Goal: Task Accomplishment & Management: Complete application form

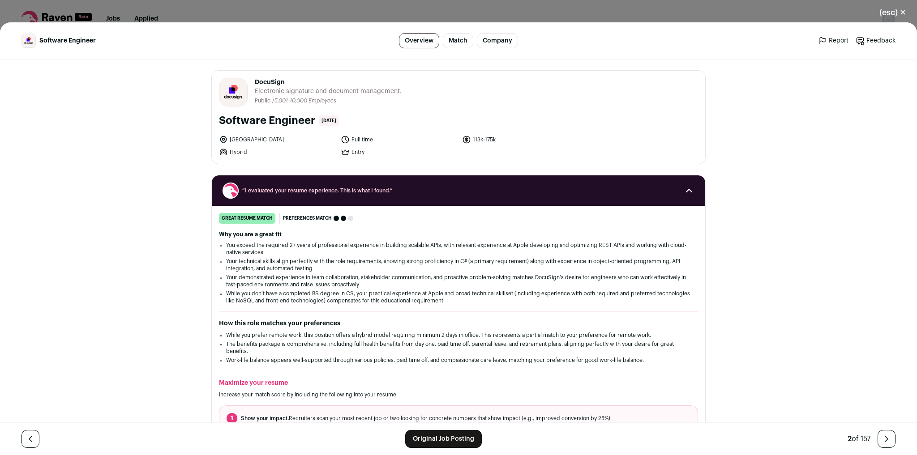
click at [899, 11] on button "(esc) ✕" at bounding box center [893, 13] width 48 height 20
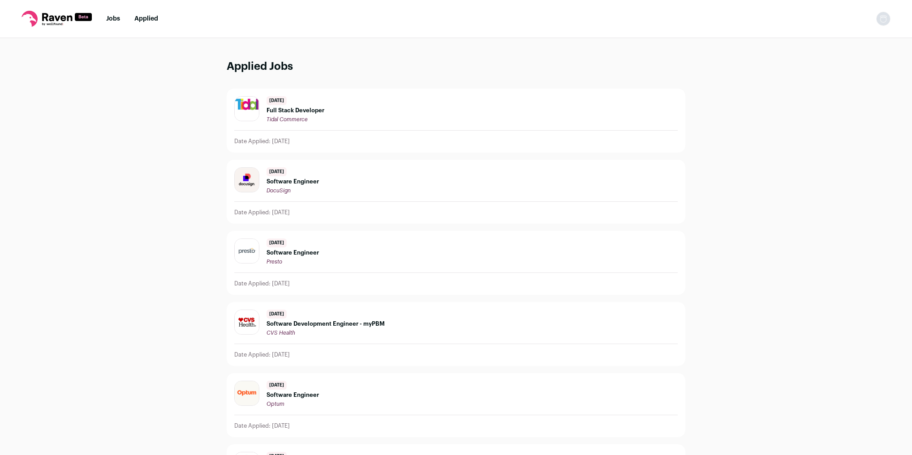
click at [114, 18] on link "Jobs" at bounding box center [113, 19] width 14 height 6
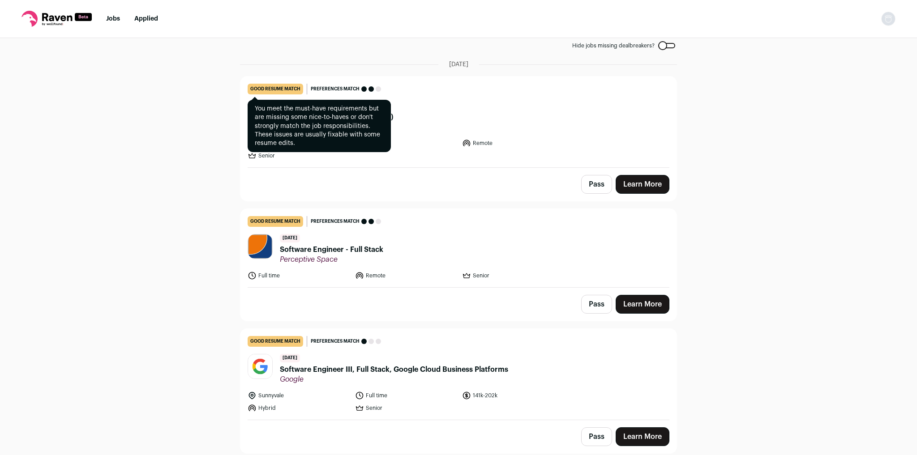
scroll to position [215, 0]
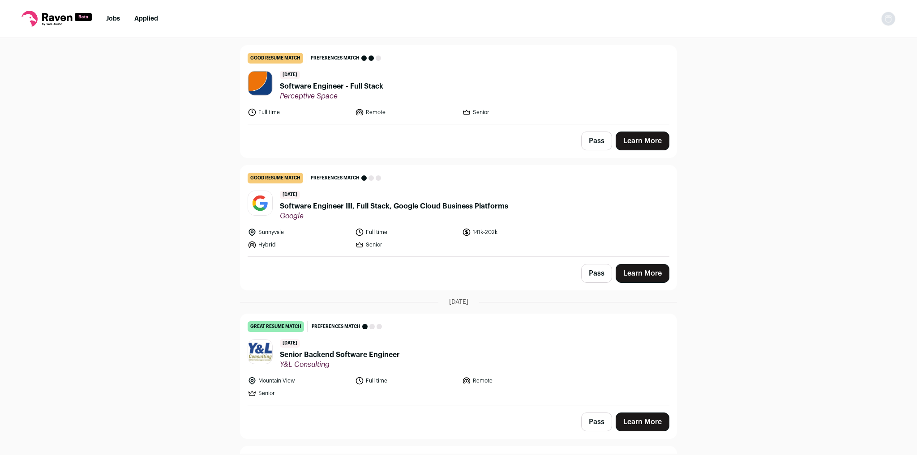
click at [637, 274] on link "Learn More" at bounding box center [643, 273] width 54 height 19
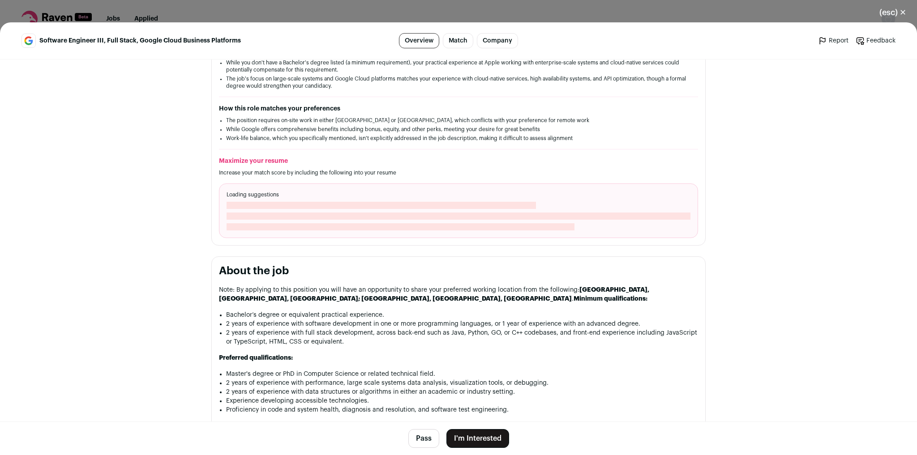
click at [478, 438] on button "I'm Interested" at bounding box center [477, 438] width 63 height 19
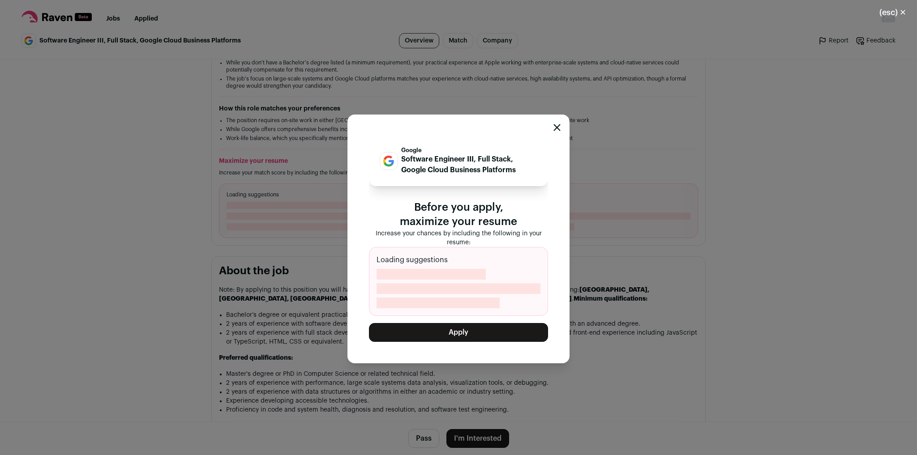
click at [469, 330] on button "Apply" at bounding box center [458, 332] width 179 height 19
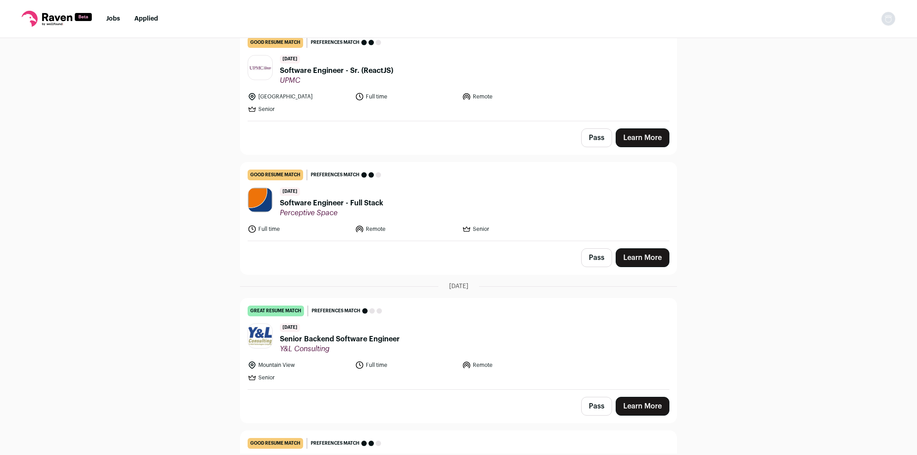
scroll to position [143, 0]
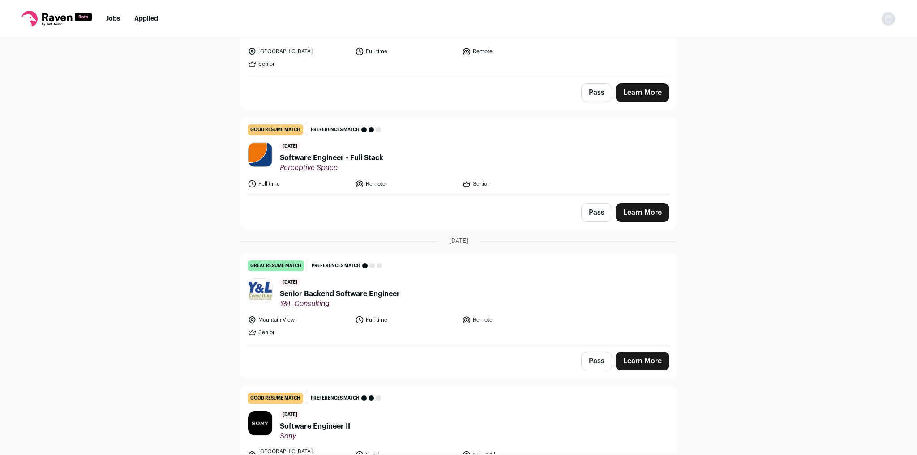
click at [650, 358] on link "Learn More" at bounding box center [643, 361] width 54 height 19
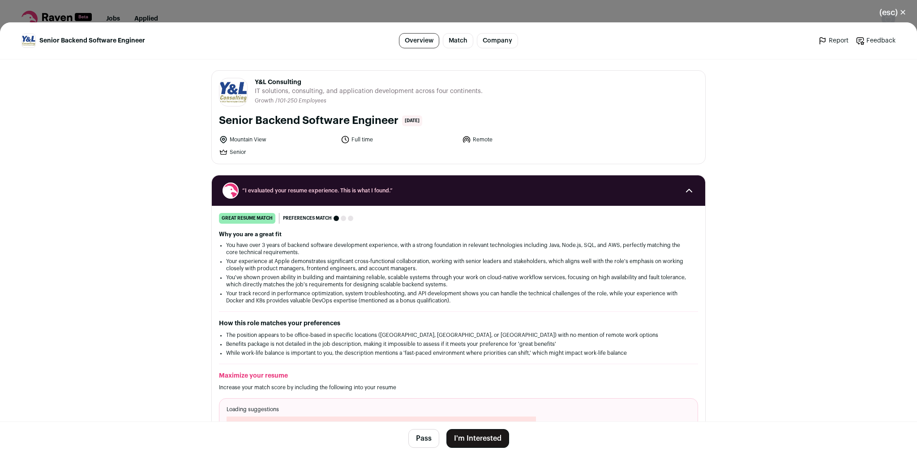
click at [498, 435] on button "I'm Interested" at bounding box center [477, 438] width 63 height 19
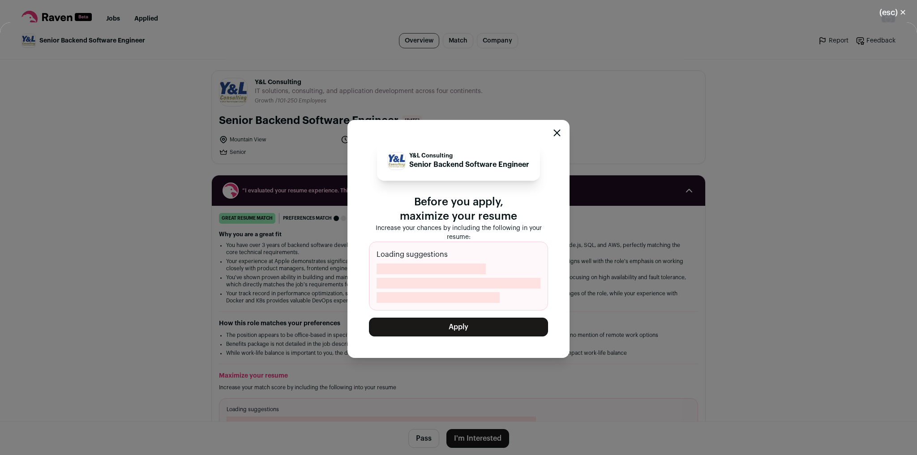
click at [497, 333] on button "Apply" at bounding box center [458, 327] width 179 height 19
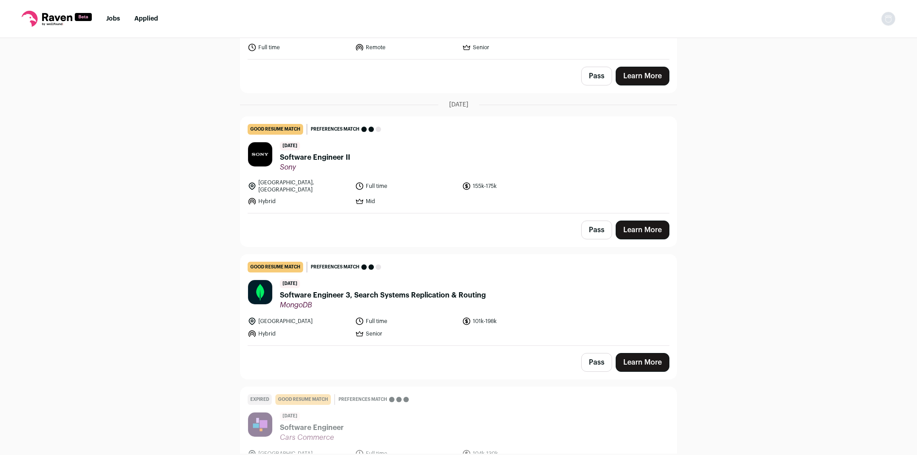
scroll to position [287, 0]
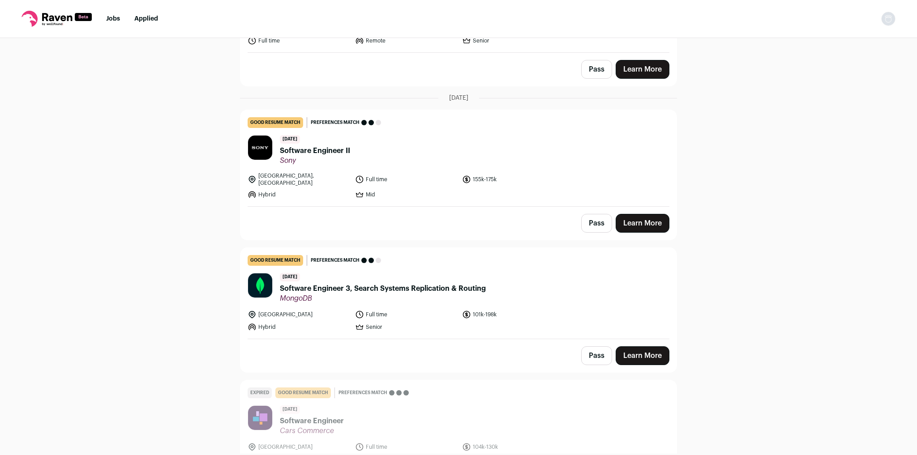
click at [636, 347] on link "Learn More" at bounding box center [643, 356] width 54 height 19
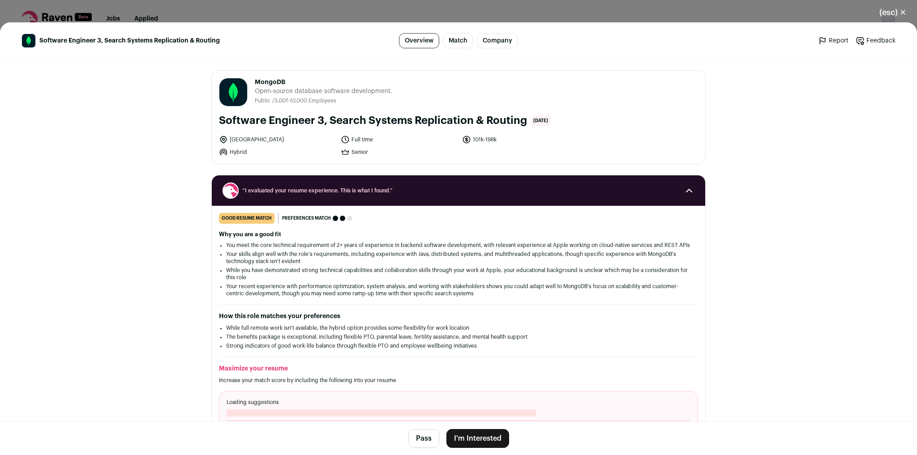
drag, startPoint x: 494, startPoint y: 435, endPoint x: 499, endPoint y: 424, distance: 11.8
click at [494, 435] on button "I'm Interested" at bounding box center [477, 438] width 63 height 19
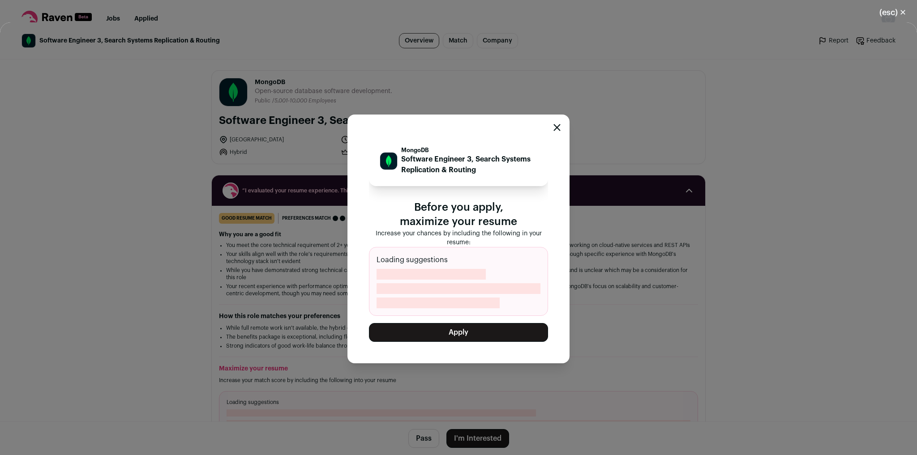
click at [514, 327] on button "Apply" at bounding box center [458, 332] width 179 height 19
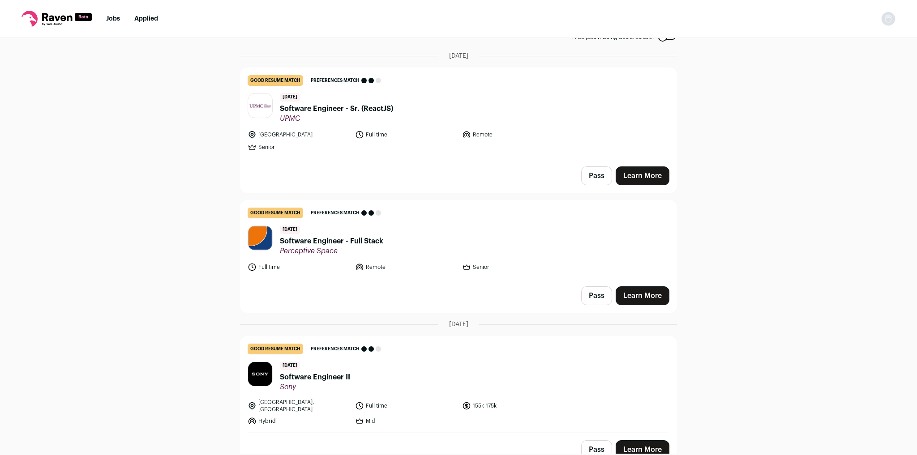
scroll to position [215, 0]
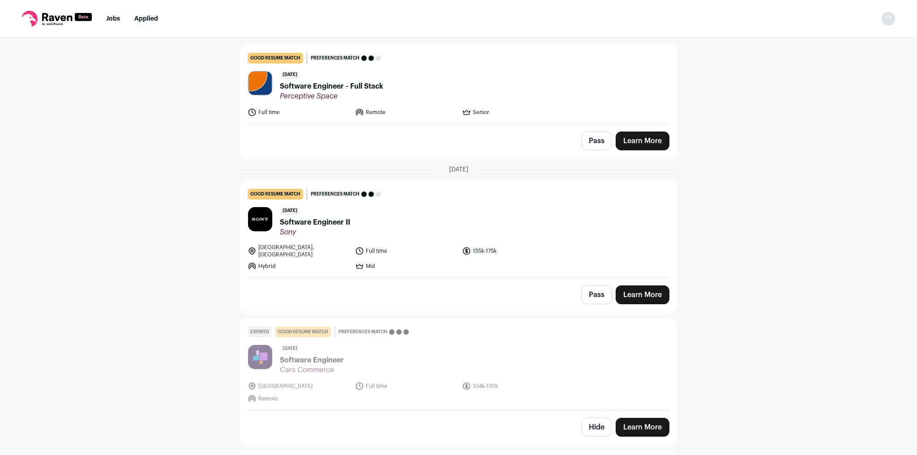
click at [647, 288] on link "Learn More" at bounding box center [643, 295] width 54 height 19
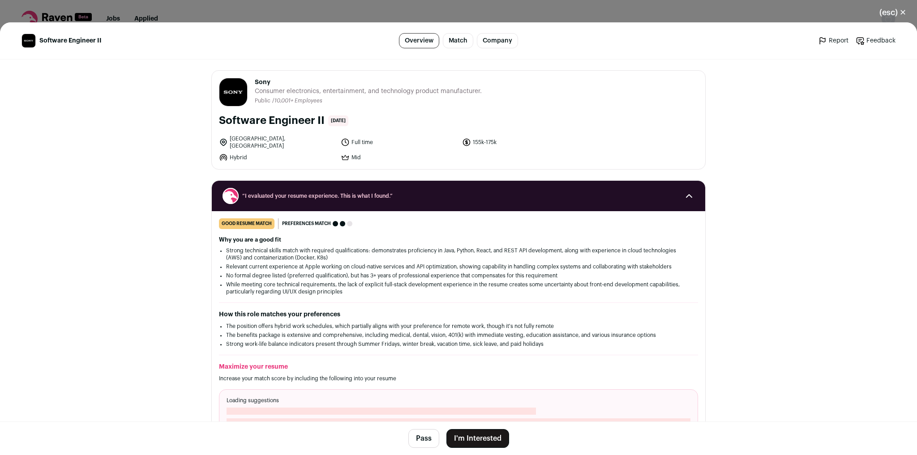
click at [486, 437] on button "I'm Interested" at bounding box center [477, 438] width 63 height 19
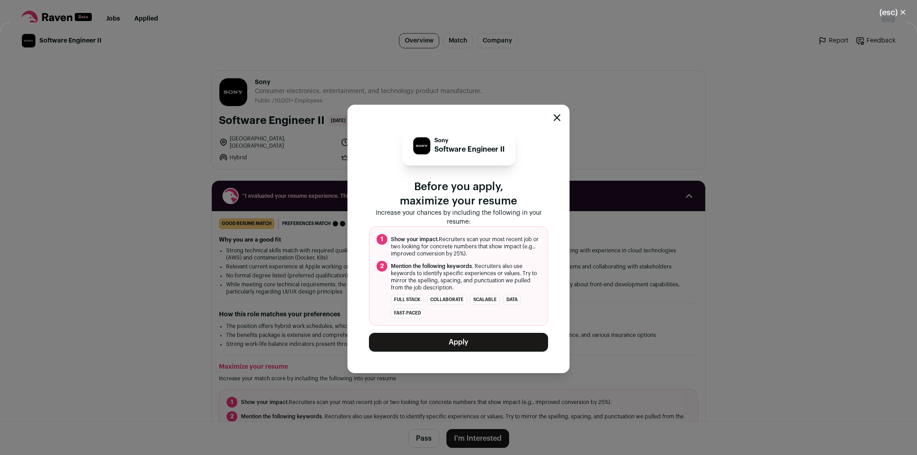
click at [493, 341] on button "Apply" at bounding box center [458, 342] width 179 height 19
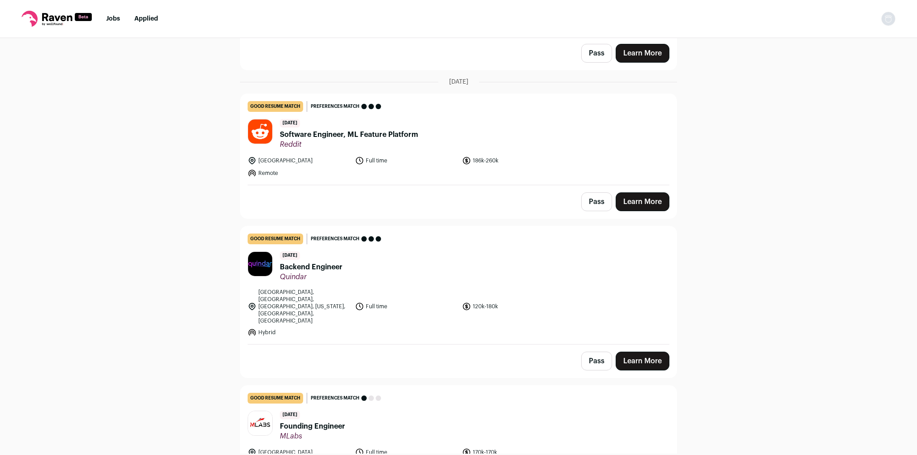
scroll to position [788, 0]
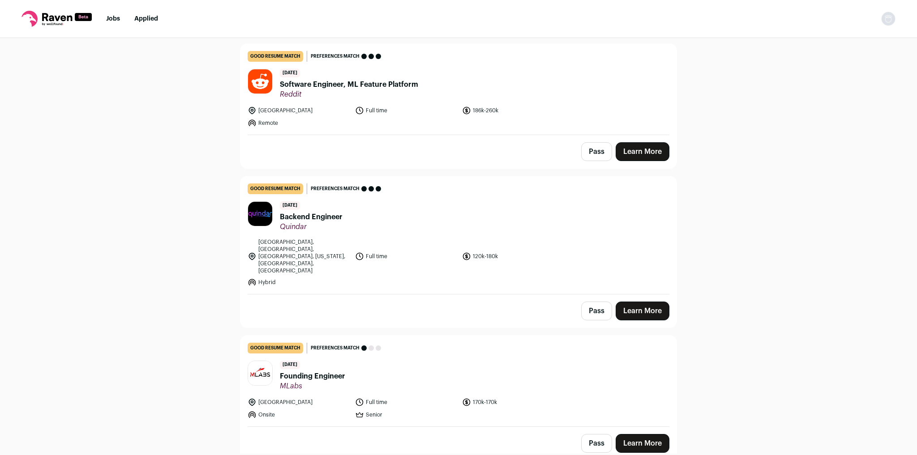
click at [657, 302] on link "Learn More" at bounding box center [643, 311] width 54 height 19
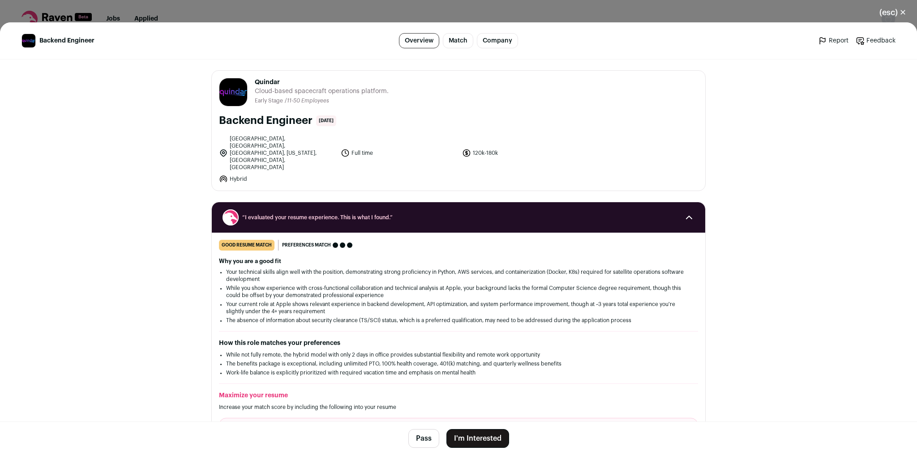
click at [491, 437] on button "I'm Interested" at bounding box center [477, 438] width 63 height 19
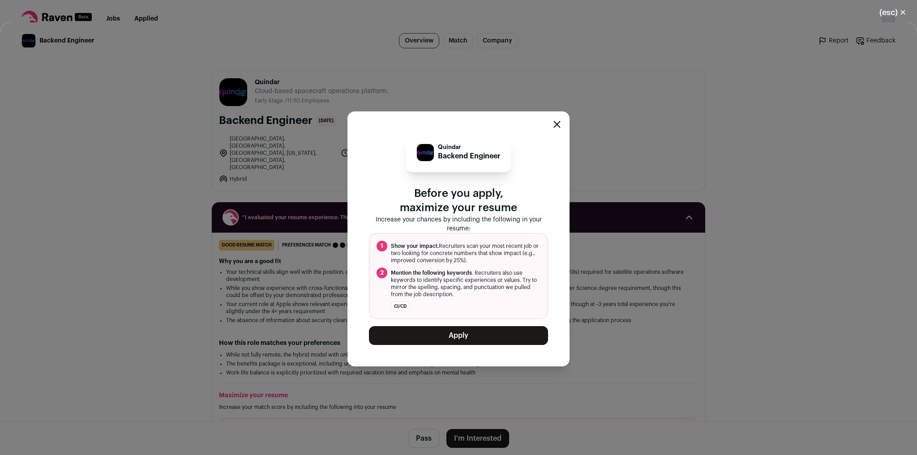
click at [521, 327] on button "Apply" at bounding box center [458, 335] width 179 height 19
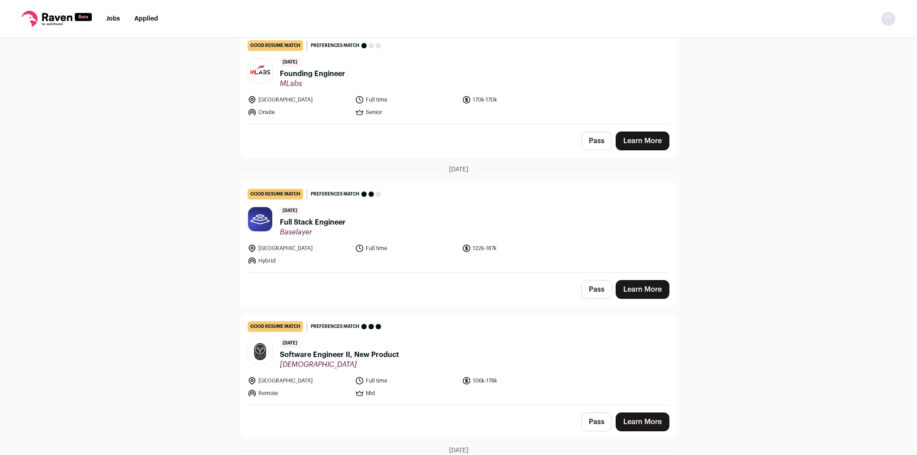
scroll to position [967, 0]
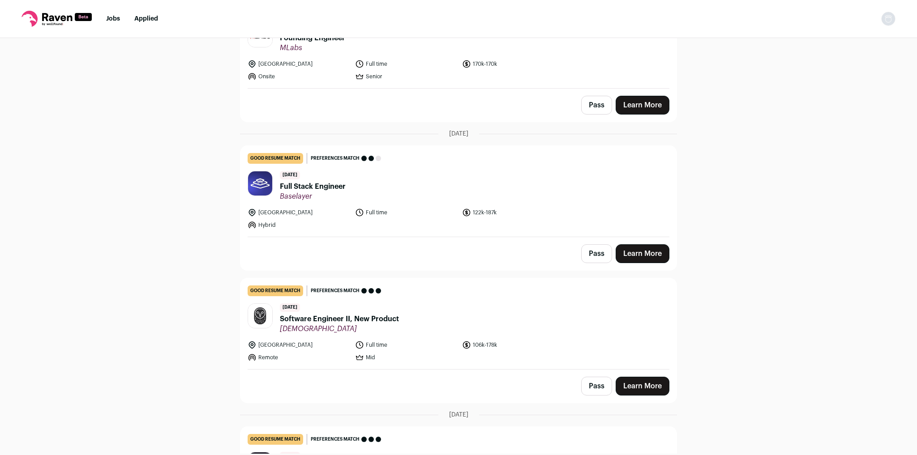
click at [638, 244] on link "Learn More" at bounding box center [643, 253] width 54 height 19
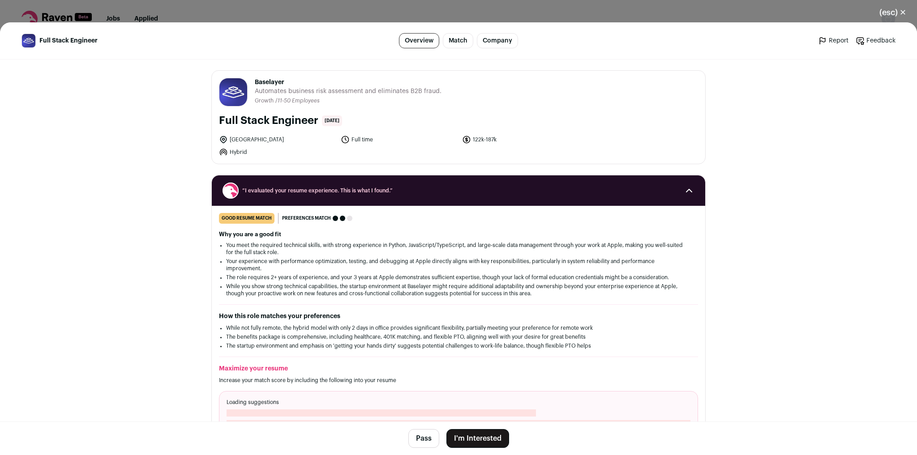
click at [485, 446] on button "I'm Interested" at bounding box center [477, 438] width 63 height 19
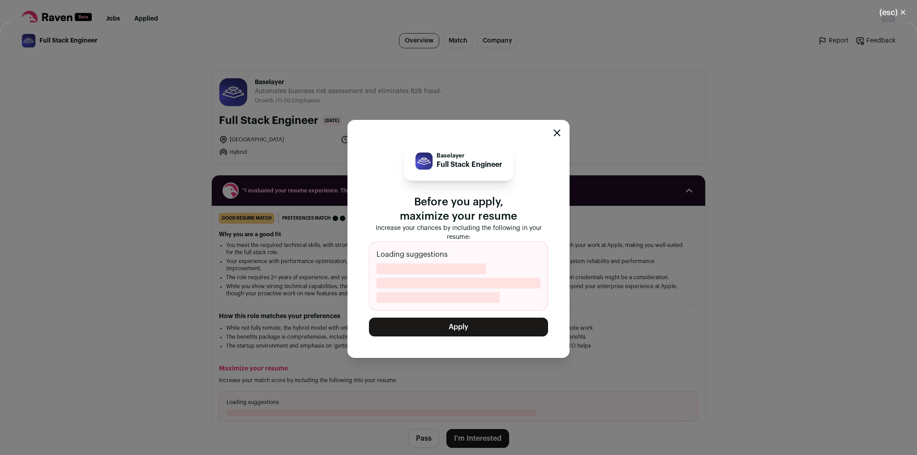
click at [488, 328] on button "Apply" at bounding box center [458, 327] width 179 height 19
